Goal: Task Accomplishment & Management: Complete application form

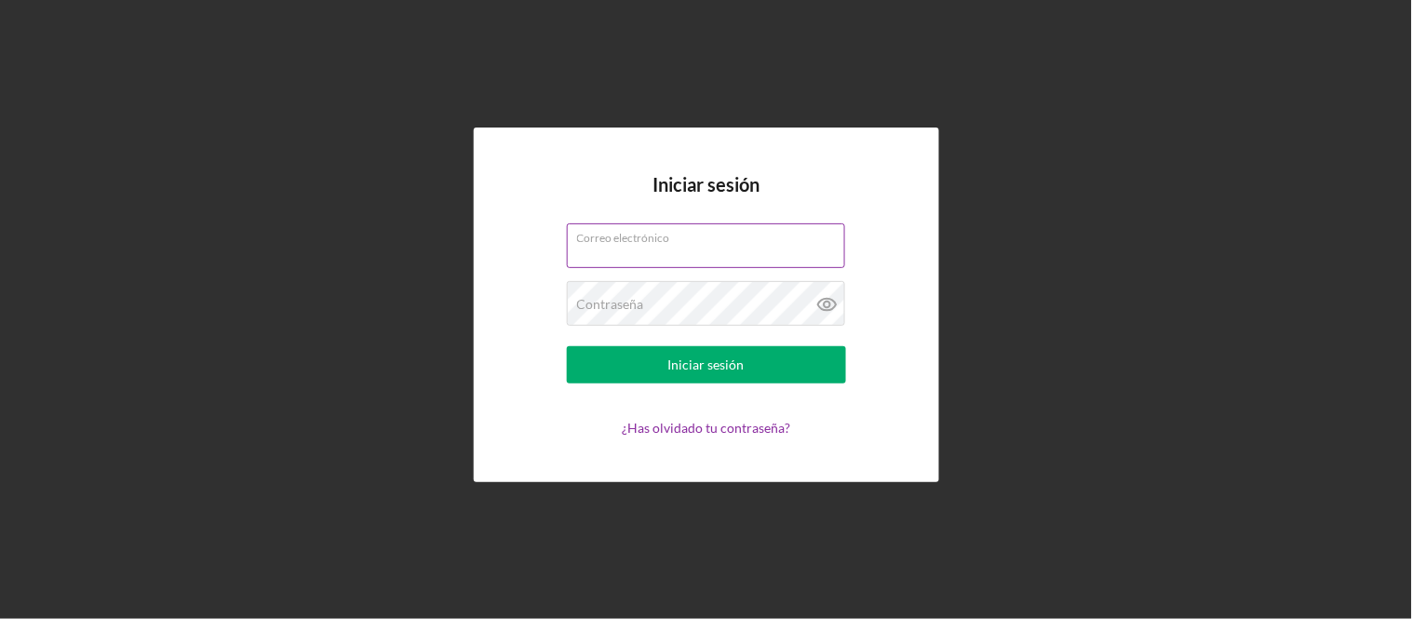
click at [644, 247] on input "Correo electrónico" at bounding box center [706, 245] width 278 height 45
type input "[EMAIL_ADDRESS][DOMAIN_NAME]"
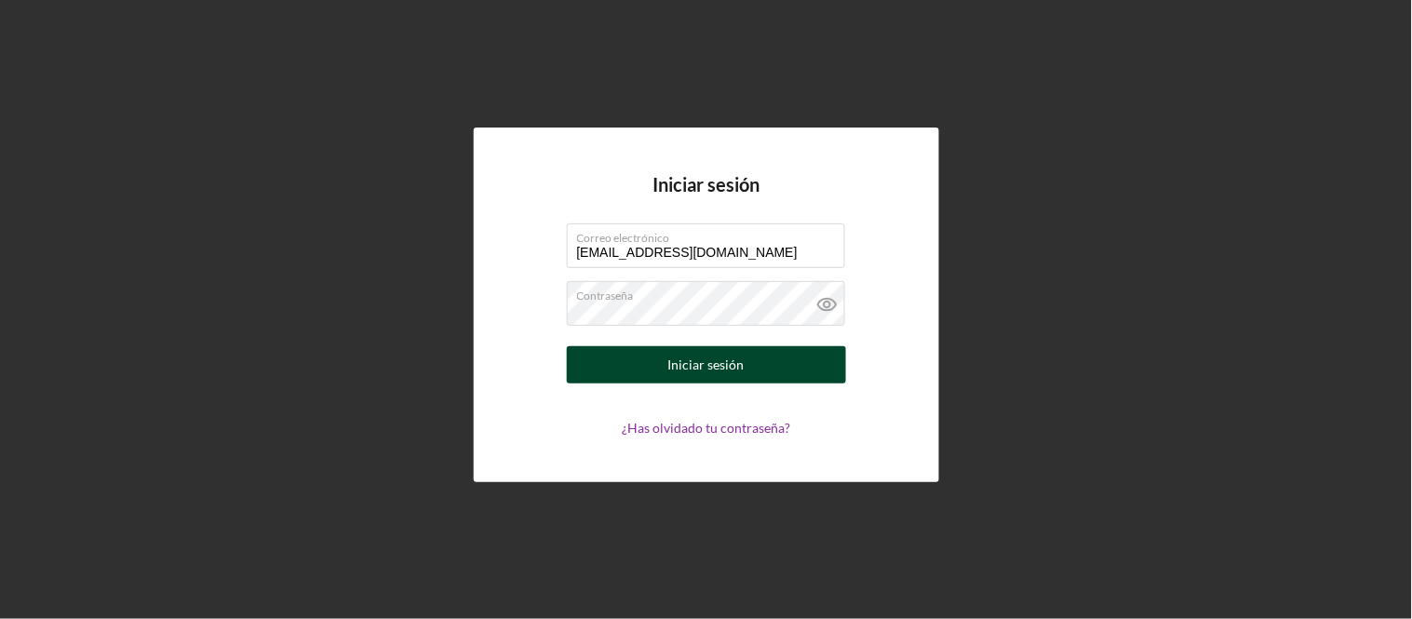
click at [684, 375] on div "Iniciar sesión" at bounding box center [706, 364] width 76 height 37
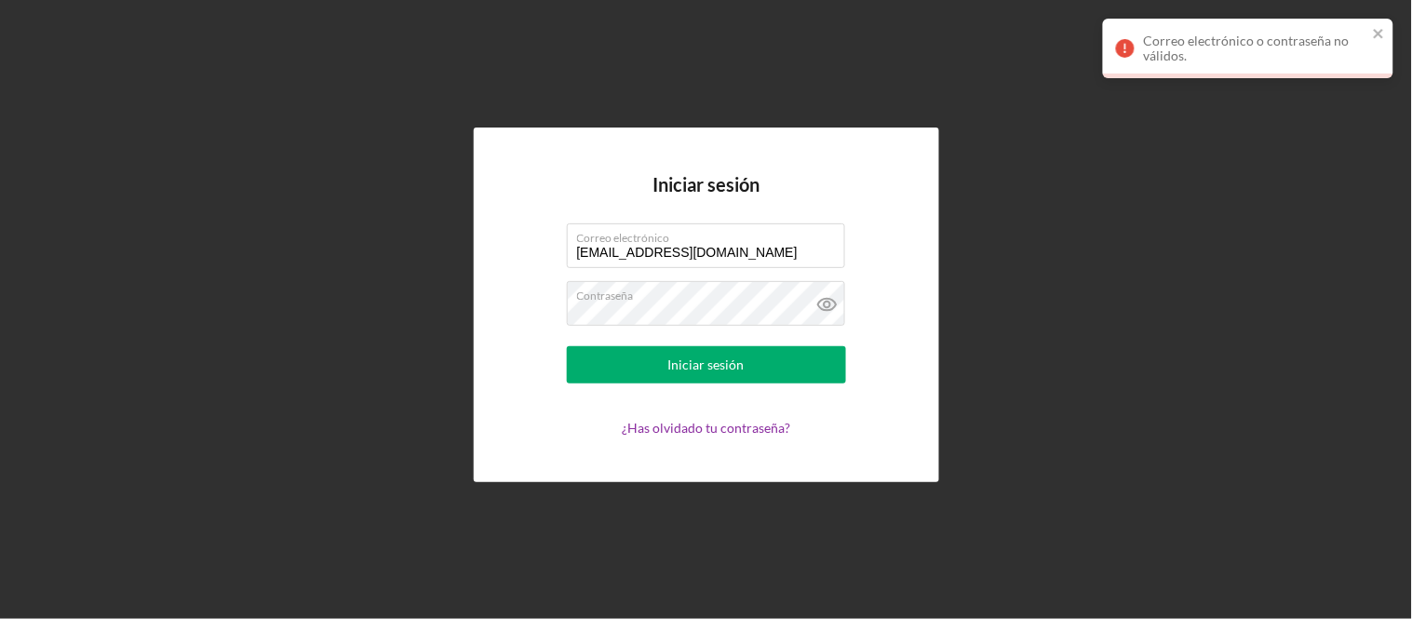
drag, startPoint x: 23, startPoint y: 1, endPoint x: 545, endPoint y: 28, distance: 522.9
click at [545, 28] on div "Iniciar sesión Correo electrónico [EMAIL_ADDRESS][DOMAIN_NAME] Contraseña Inici…" at bounding box center [706, 305] width 1394 height 610
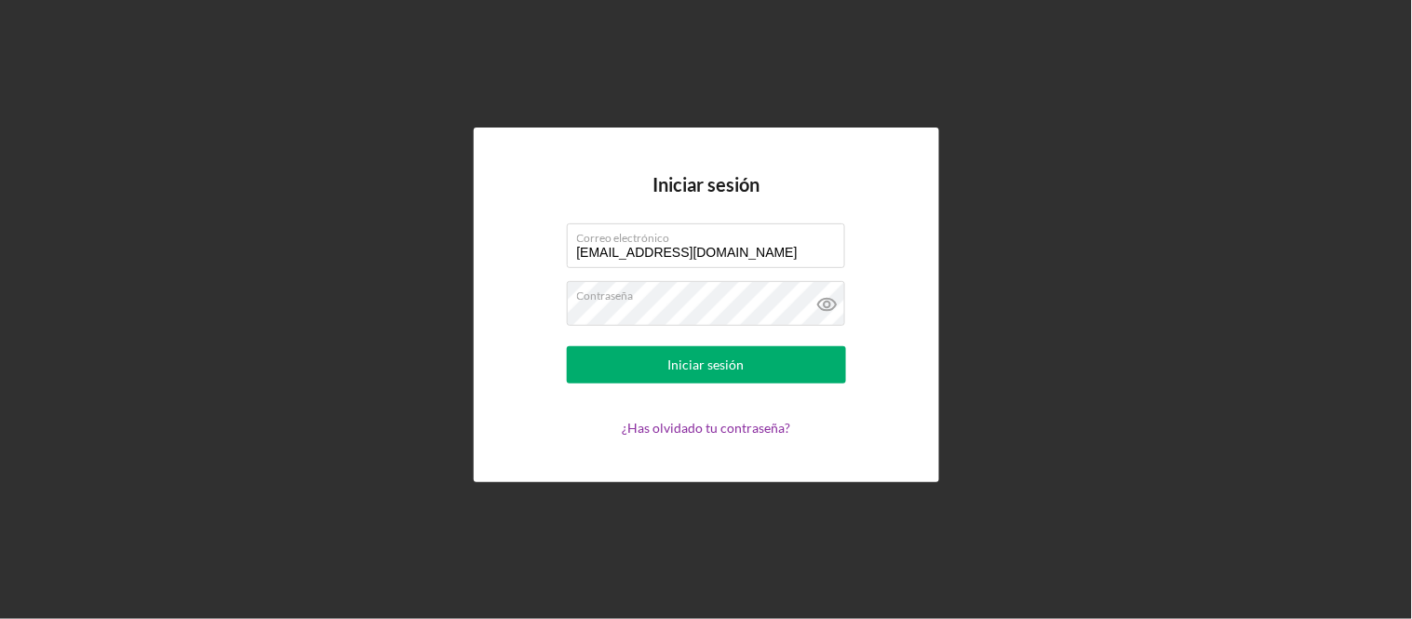
click at [998, 182] on div "Iniciar sesión Correo electrónico [EMAIL_ADDRESS][DOMAIN_NAME] Contraseña Inici…" at bounding box center [706, 305] width 1394 height 610
drag, startPoint x: 1356, startPoint y: 1, endPoint x: 677, endPoint y: 299, distance: 742.0
click at [674, 299] on label "Contraseña" at bounding box center [711, 292] width 268 height 20
click at [822, 302] on icon at bounding box center [827, 304] width 47 height 47
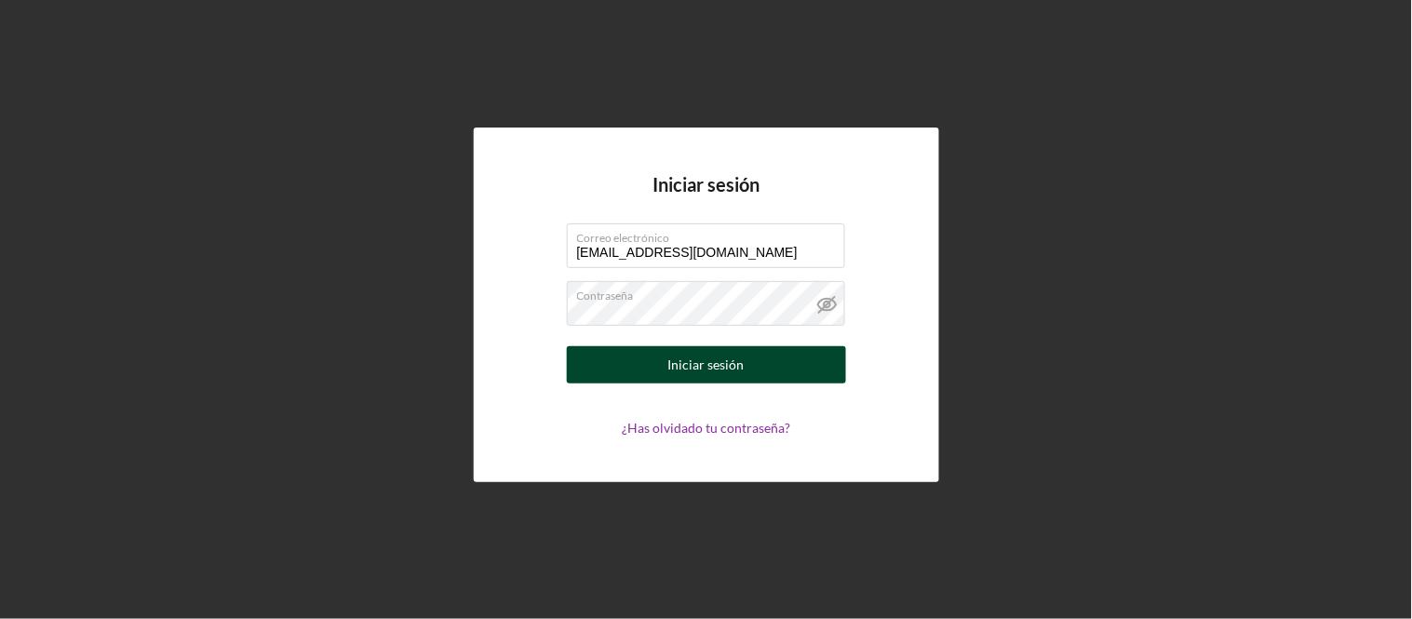
click at [764, 366] on button "Iniciar sesión" at bounding box center [706, 364] width 279 height 37
click at [703, 372] on div "Ahorro" at bounding box center [706, 364] width 43 height 37
click at [702, 366] on font "Ahorro" at bounding box center [706, 365] width 43 height 16
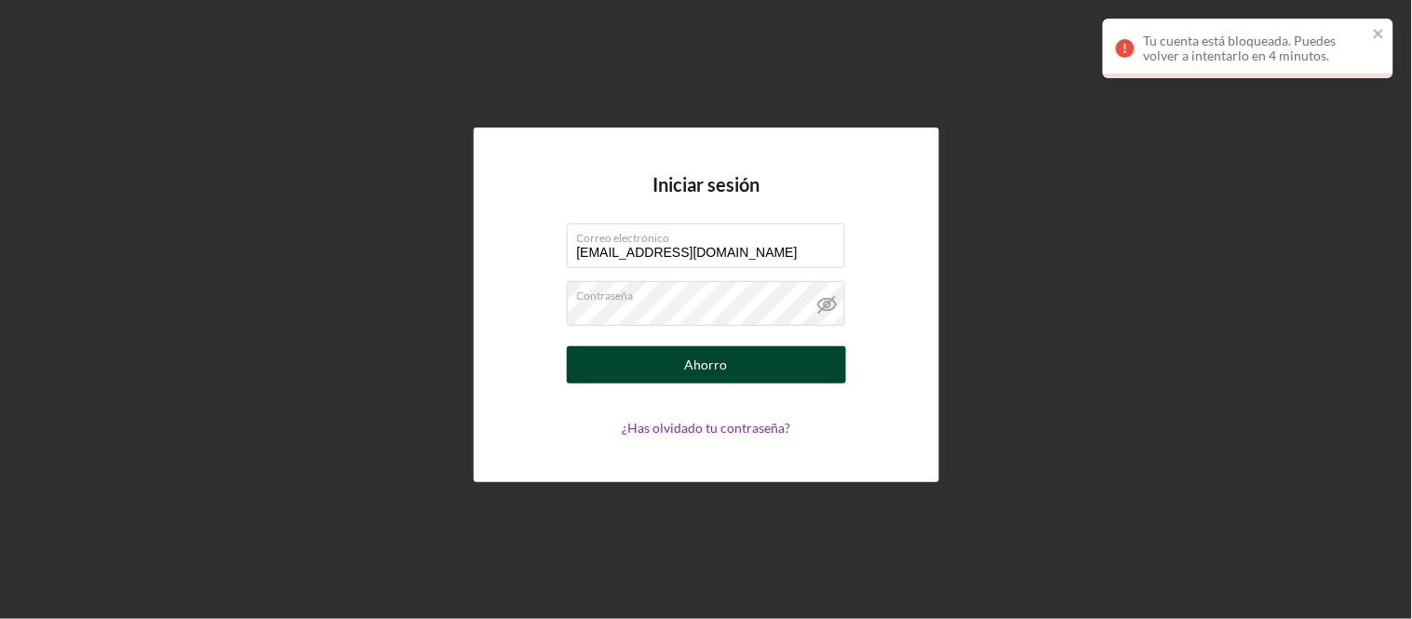
click at [673, 368] on button "Ahorro" at bounding box center [706, 364] width 279 height 37
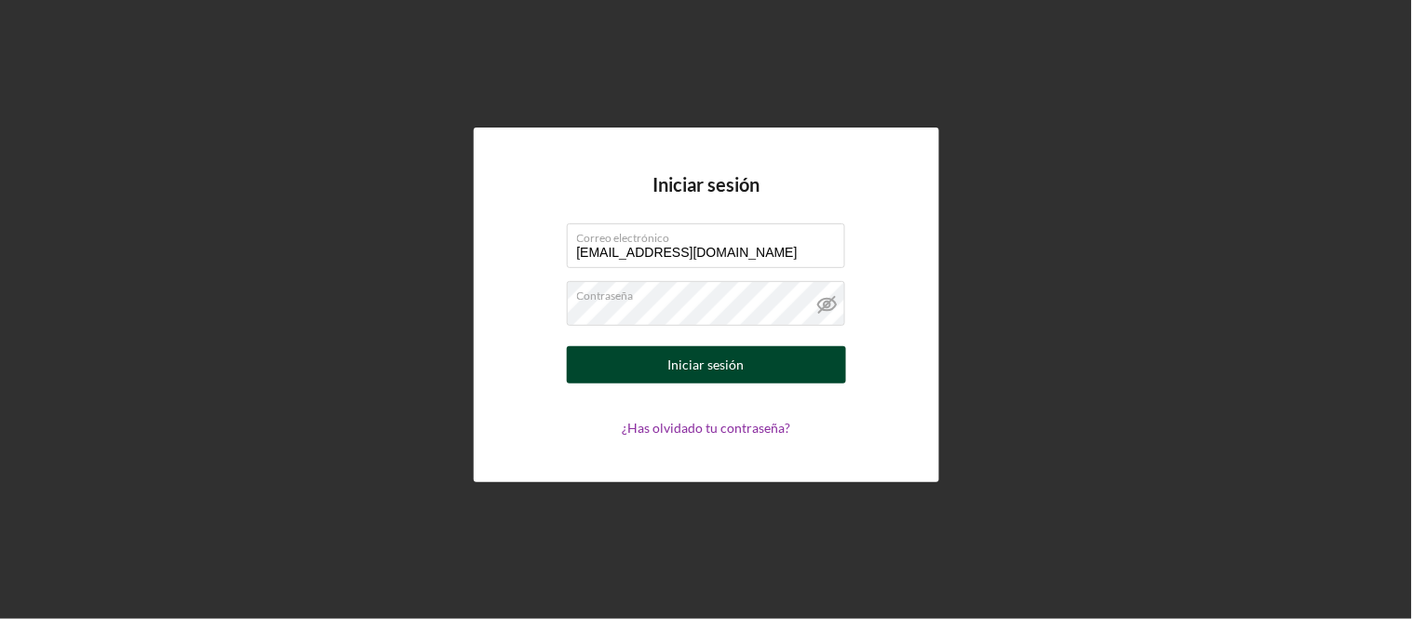
click at [804, 361] on button "Iniciar sesión" at bounding box center [706, 364] width 279 height 37
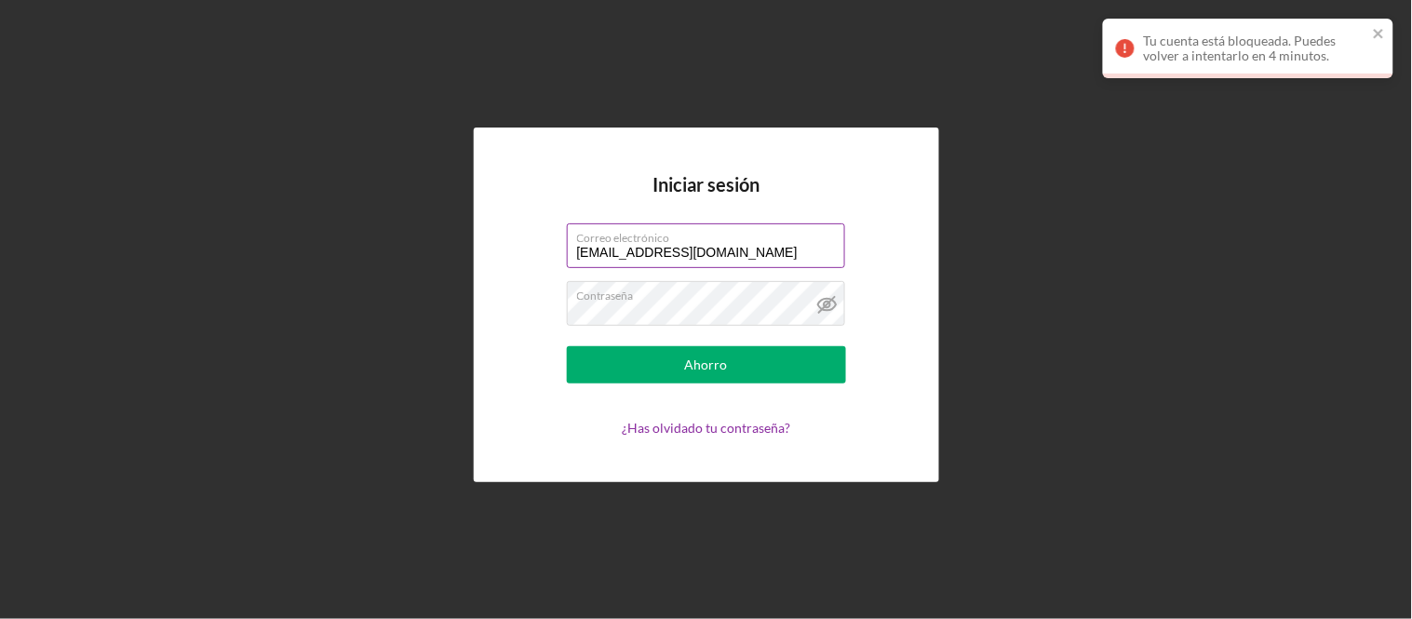
click at [734, 249] on input "[EMAIL_ADDRESS][DOMAIN_NAME]" at bounding box center [706, 245] width 278 height 45
click at [708, 372] on div "Ahorro" at bounding box center [706, 364] width 43 height 37
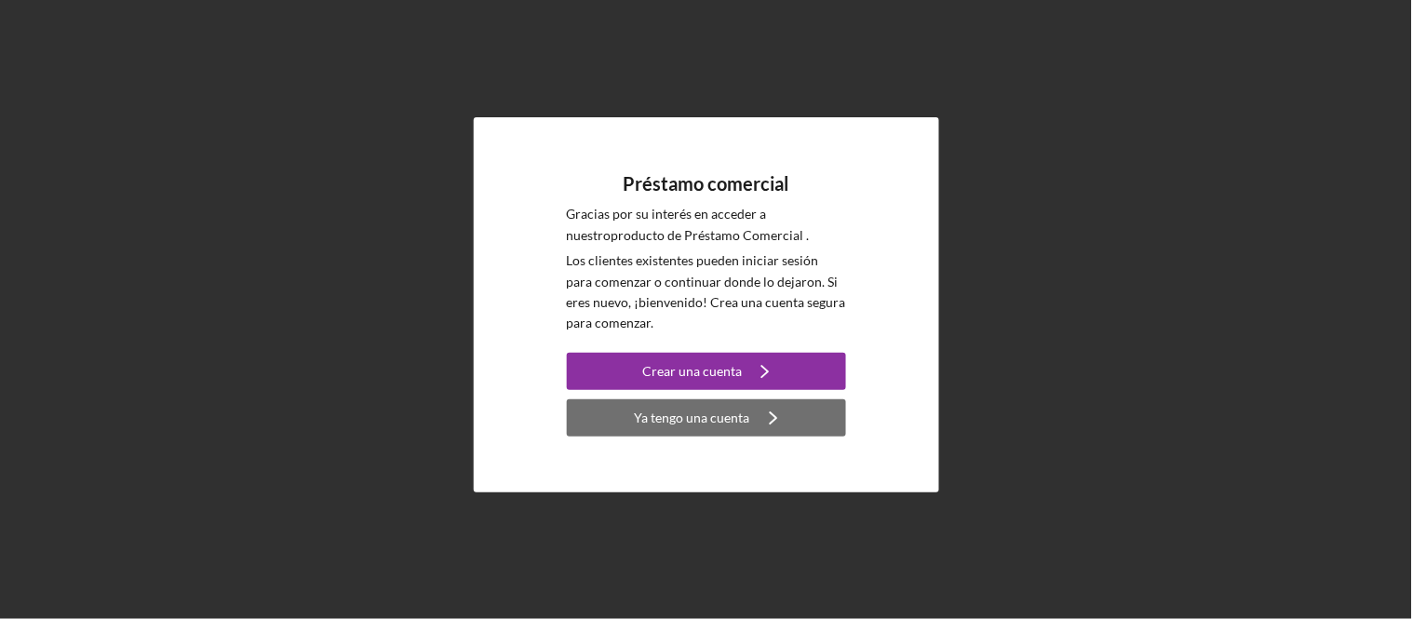
click at [668, 424] on font "Ya tengo una cuenta" at bounding box center [692, 418] width 115 height 16
